Goal: Use online tool/utility: Utilize a website feature to perform a specific function

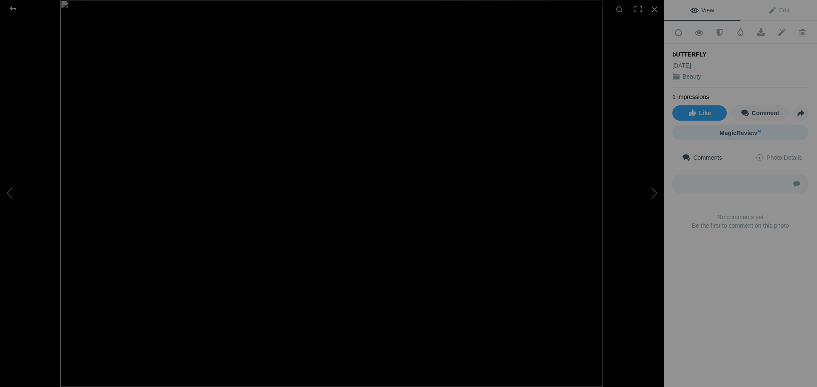
click at [722, 130] on span "MagicReview AI" at bounding box center [740, 133] width 42 height 7
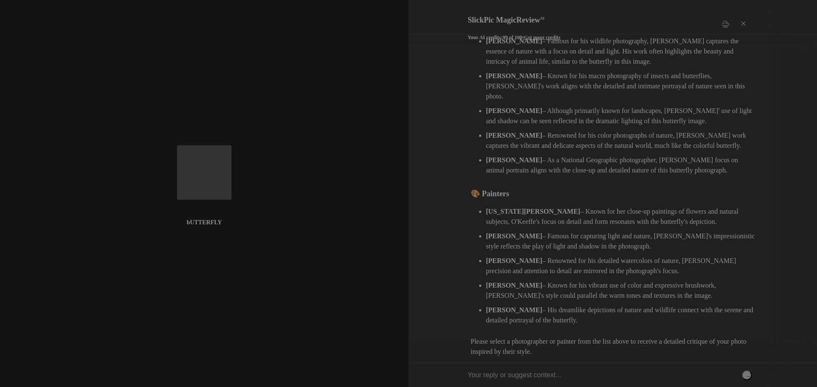
scroll to position [202, 0]
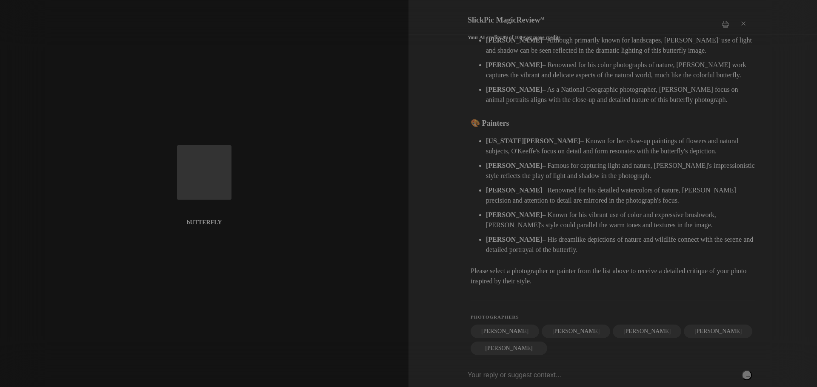
click at [513, 373] on input "text" at bounding box center [609, 376] width 284 height 24
type input "[PERSON_NAME]"
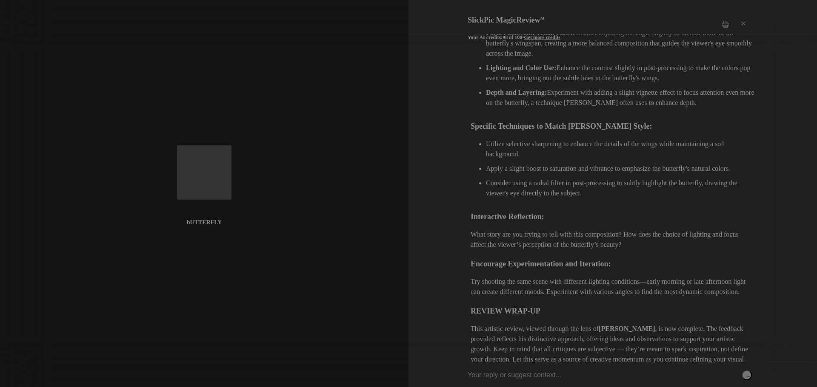
scroll to position [661, 0]
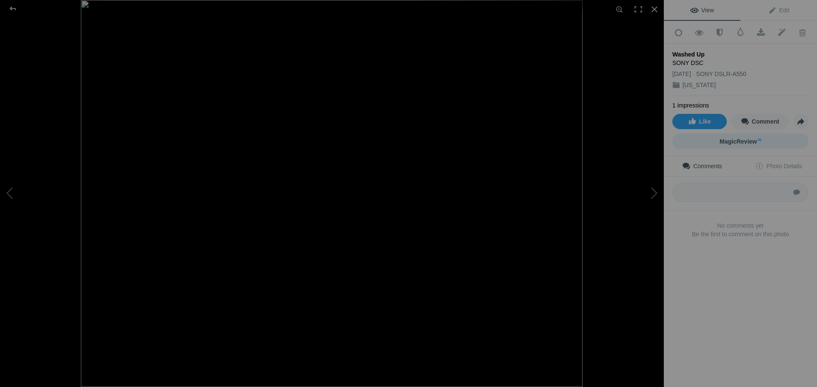
click at [737, 138] on span "MagicReview AI" at bounding box center [740, 141] width 42 height 7
